Goal: Transaction & Acquisition: Book appointment/travel/reservation

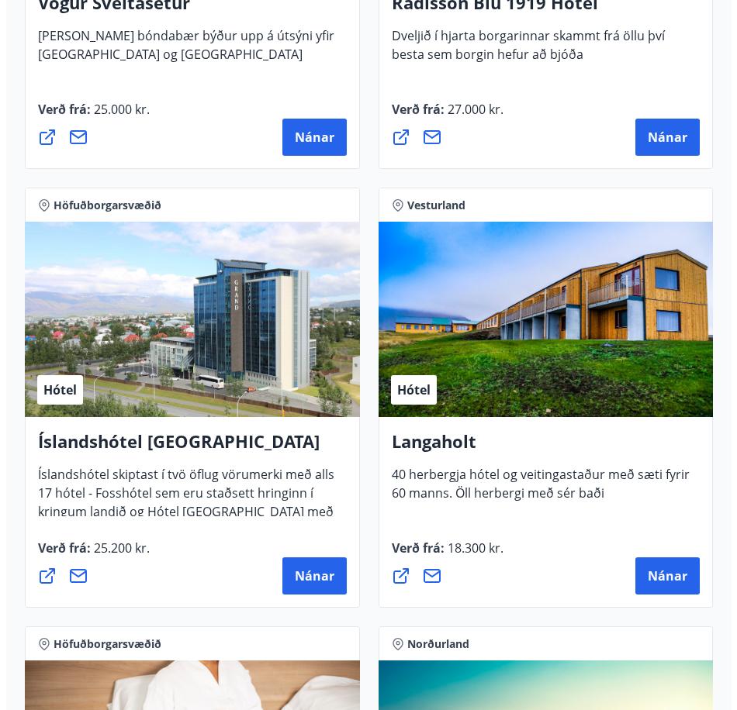
scroll to position [4498, 0]
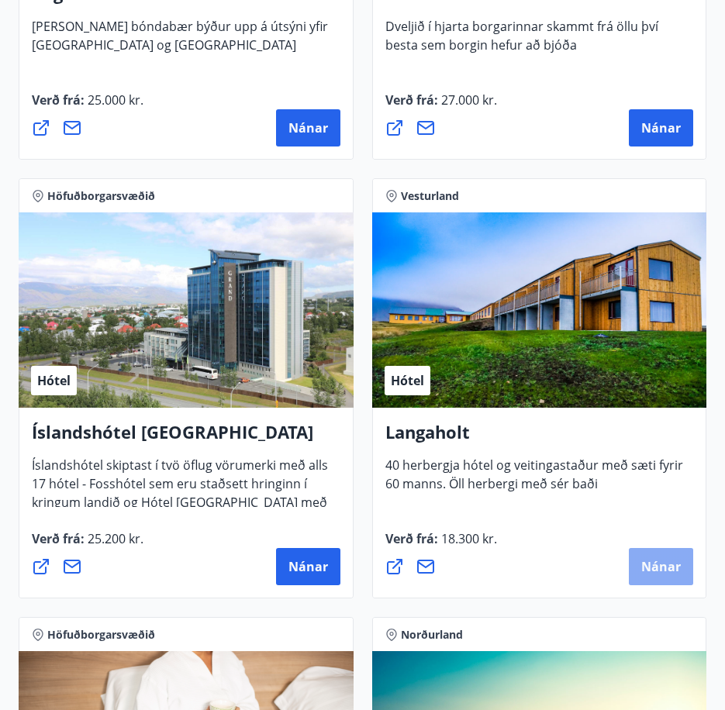
click at [670, 568] on span "Nánar" at bounding box center [661, 566] width 40 height 17
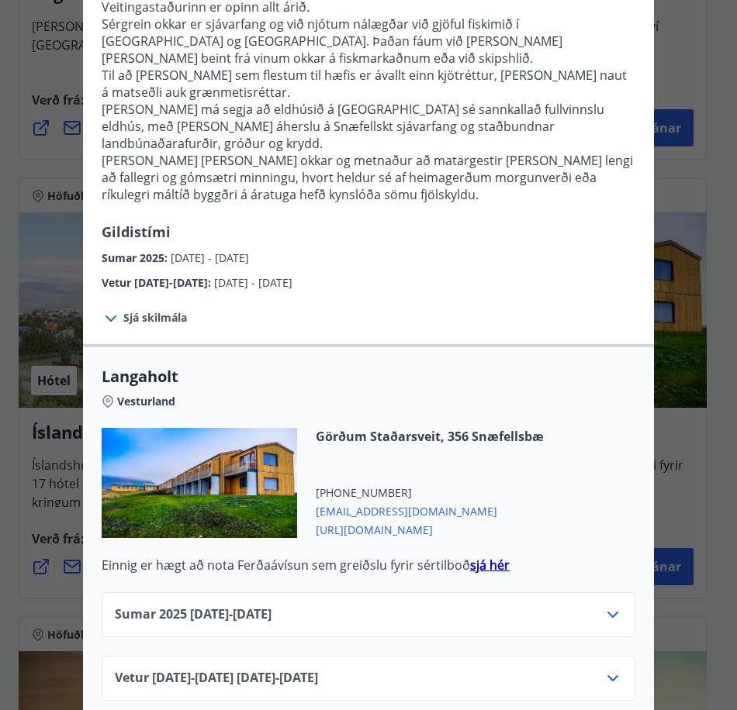
scroll to position [328, 0]
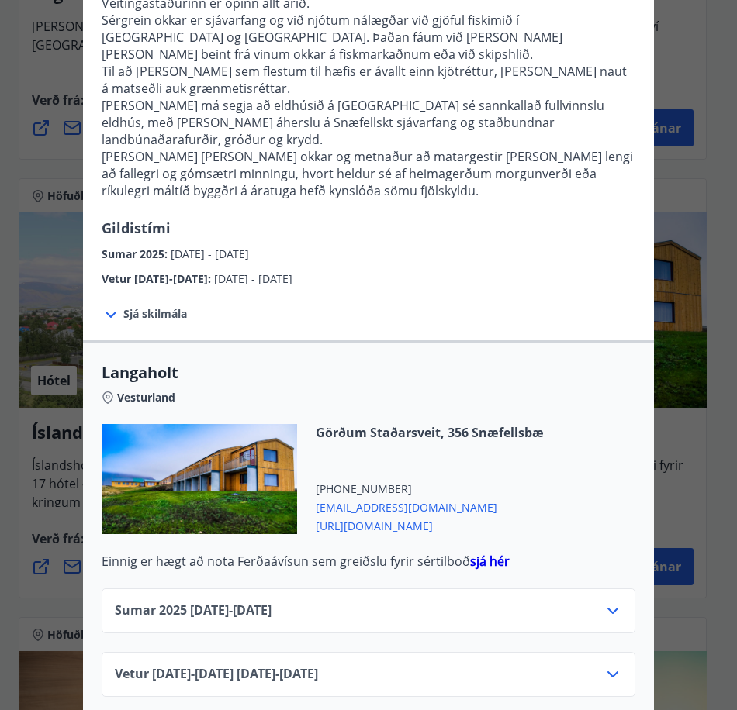
click at [443, 665] on div "Vetur [DATE]-[DATE] [DATE] - [DATE]" at bounding box center [368, 680] width 507 height 31
click at [614, 665] on icon at bounding box center [612, 674] width 19 height 19
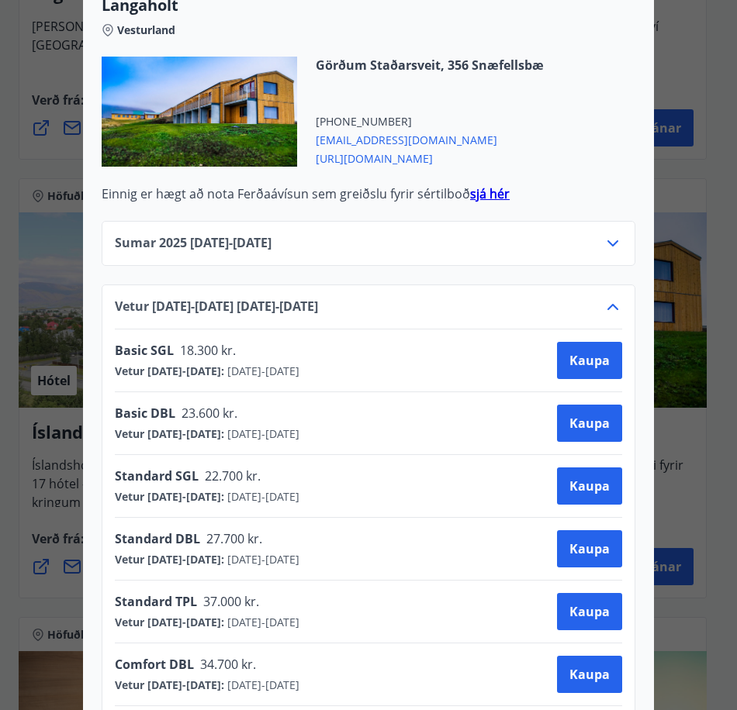
scroll to position [613, 0]
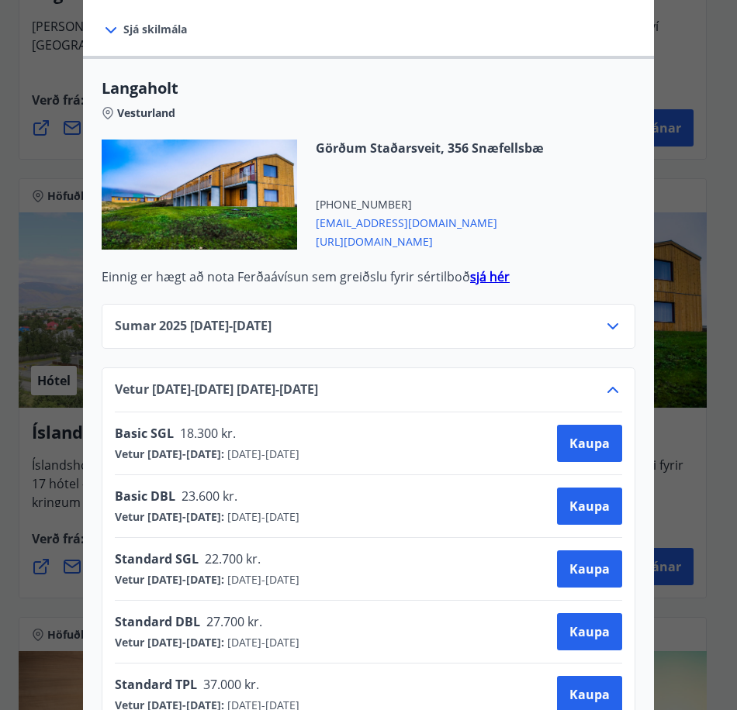
click at [332, 231] on span "[URL][DOMAIN_NAME]" at bounding box center [430, 240] width 228 height 19
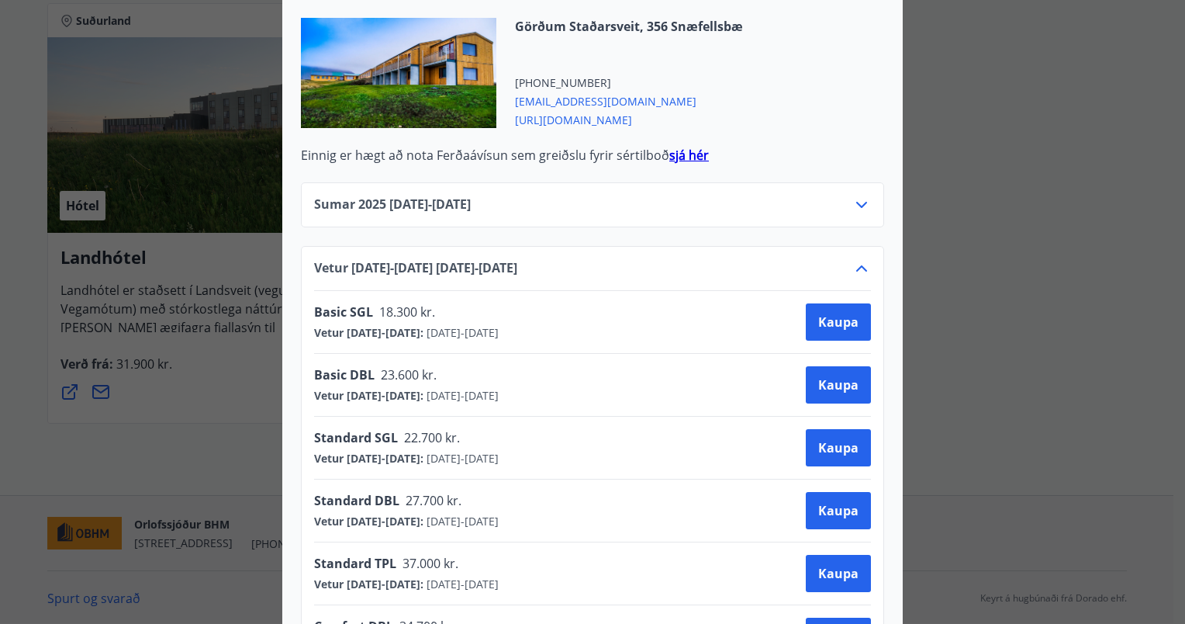
scroll to position [768, 0]
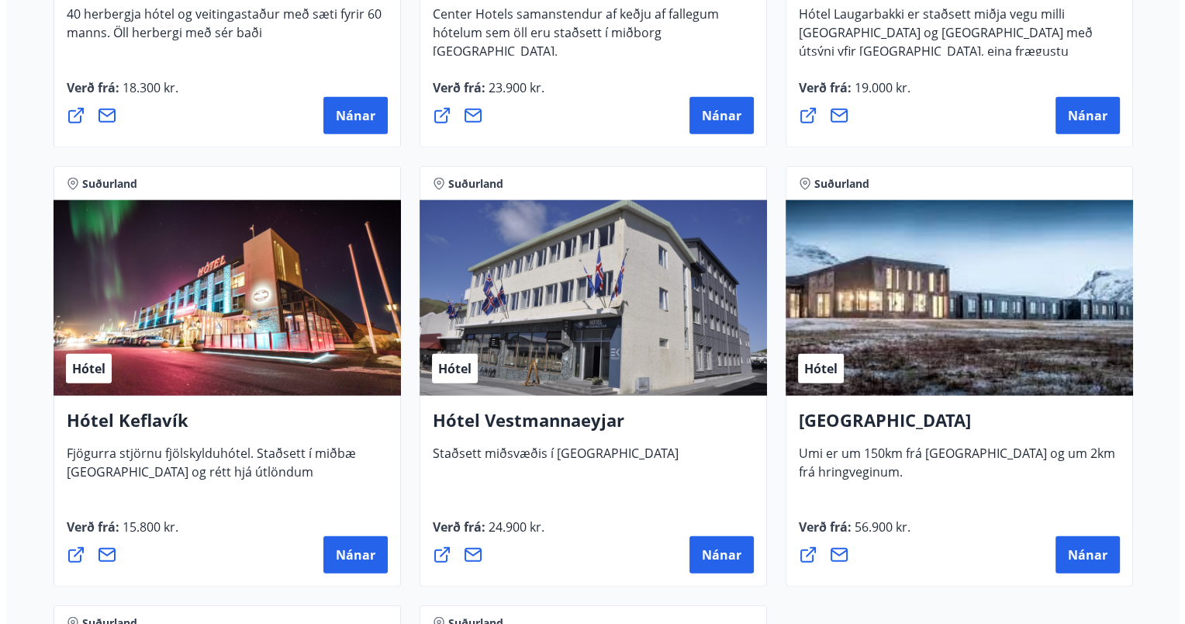
scroll to position [4033, 0]
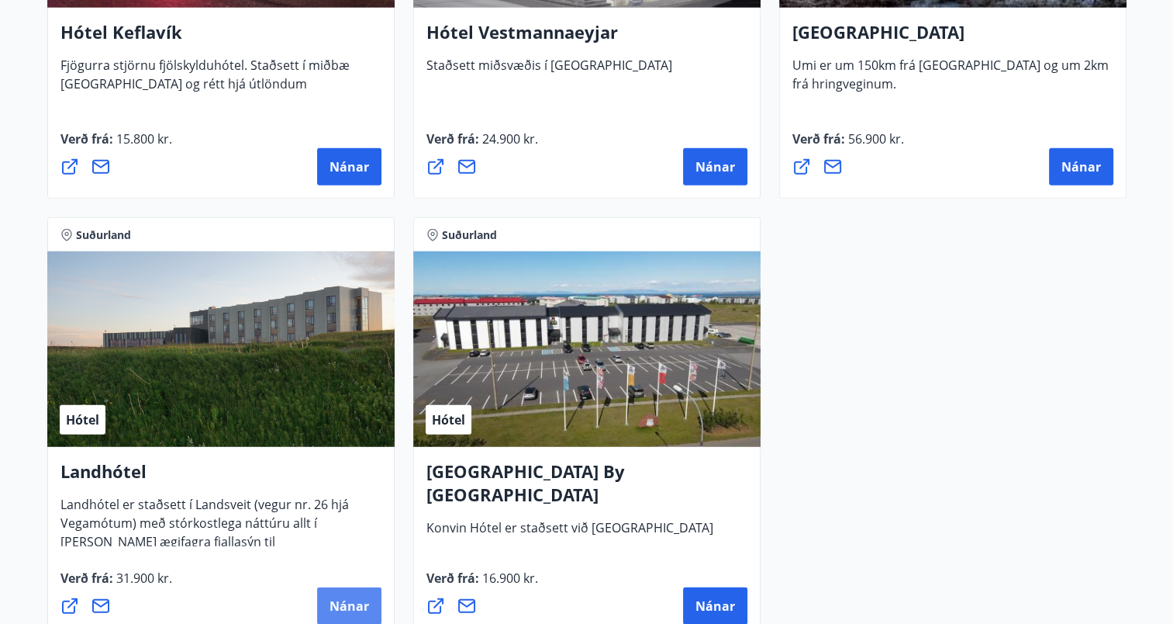
click at [351, 608] on span "Nánar" at bounding box center [350, 605] width 40 height 17
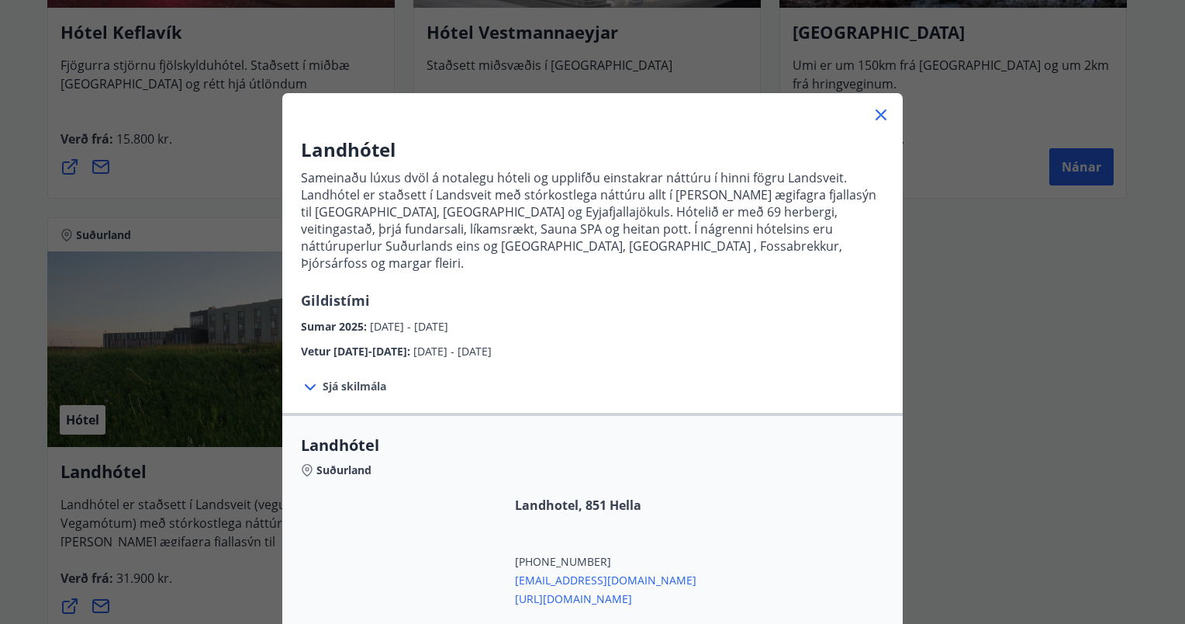
scroll to position [192, 0]
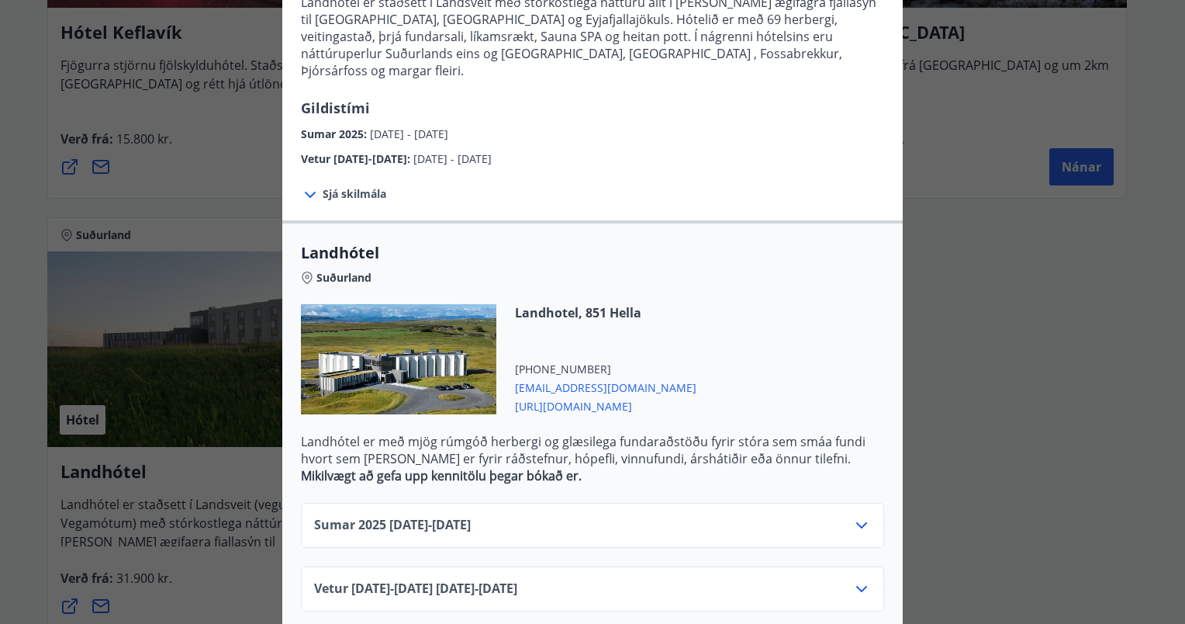
click at [613, 579] on div "Vetur 2025-2026 16.09.25 - 31.05.26" at bounding box center [592, 594] width 557 height 31
click at [857, 579] on icon at bounding box center [861, 588] width 19 height 19
